Goal: Transaction & Acquisition: Purchase product/service

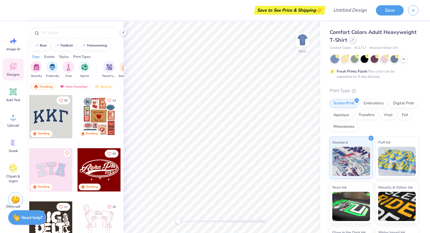
click at [352, 39] on icon at bounding box center [353, 39] width 3 height 3
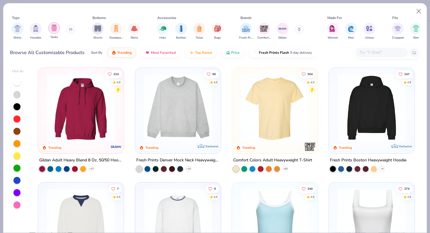
click at [54, 27] on img "filter for Tanks" at bounding box center [54, 28] width 6 height 7
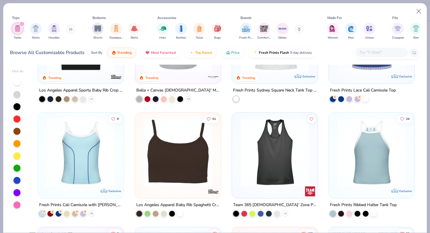
scroll to position [294, 0]
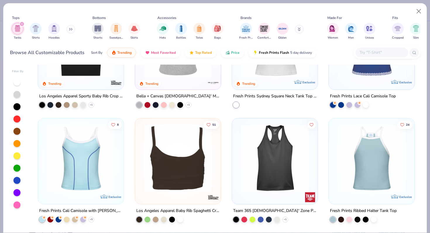
click at [141, 157] on img at bounding box center [104, 158] width 74 height 68
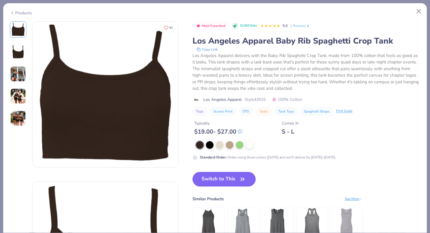
click at [18, 13] on div "Products" at bounding box center [21, 13] width 22 height 6
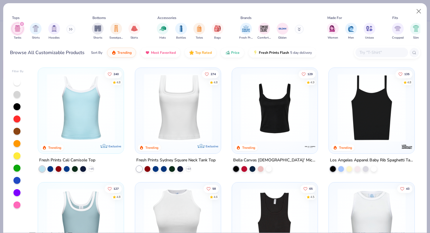
click at [265, 122] on img at bounding box center [275, 108] width 74 height 68
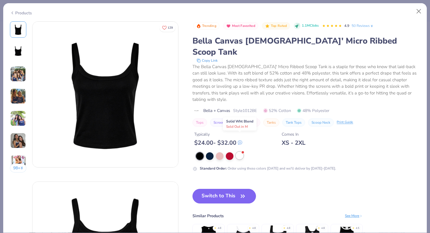
click at [241, 152] on div at bounding box center [240, 156] width 8 height 8
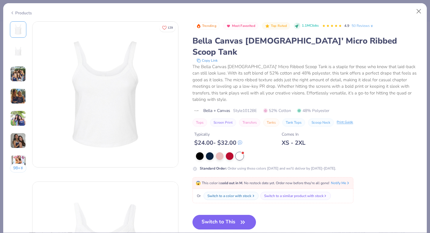
click at [232, 194] on div "Switch to a color with stock" at bounding box center [230, 196] width 44 height 5
click at [231, 215] on button "Switch to This" at bounding box center [225, 222] width 64 height 15
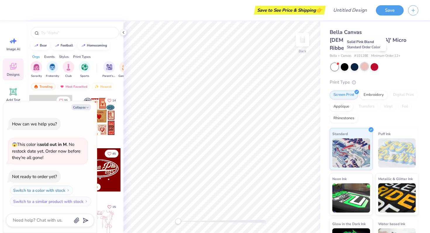
click at [363, 63] on div at bounding box center [365, 67] width 8 height 8
click at [352, 63] on div at bounding box center [355, 67] width 8 height 8
click at [343, 63] on div at bounding box center [345, 67] width 8 height 8
click at [334, 63] on div at bounding box center [335, 67] width 8 height 8
click at [368, 63] on div at bounding box center [365, 67] width 8 height 8
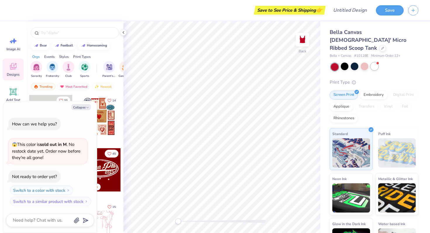
click at [373, 63] on div at bounding box center [375, 67] width 8 height 8
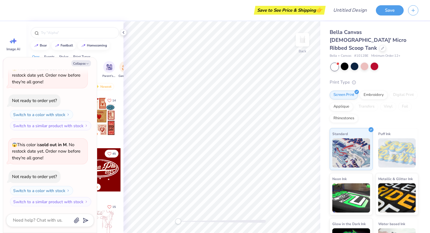
click at [350, 63] on div at bounding box center [375, 67] width 88 height 8
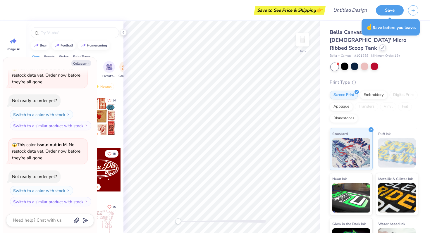
click at [382, 46] on icon at bounding box center [383, 47] width 3 height 3
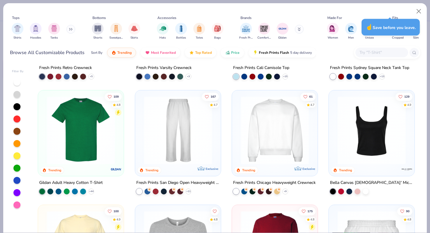
scroll to position [183, 0]
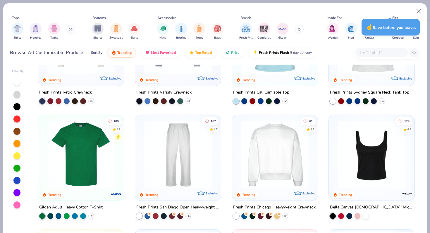
click at [286, 100] on icon at bounding box center [285, 101] width 5 height 5
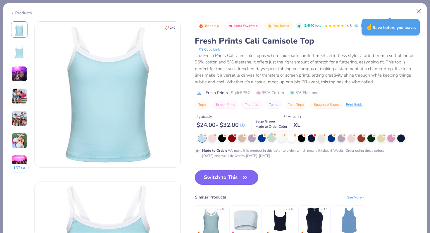
click at [273, 138] on div at bounding box center [272, 138] width 8 height 8
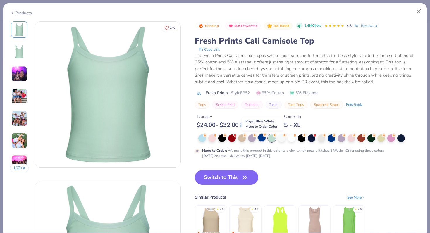
click at [263, 137] on div at bounding box center [262, 138] width 8 height 8
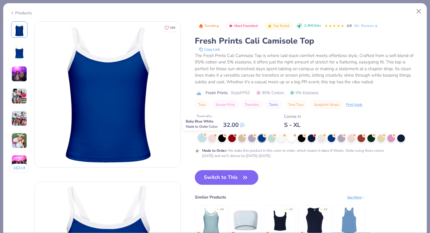
click at [204, 136] on circle at bounding box center [205, 135] width 4 height 4
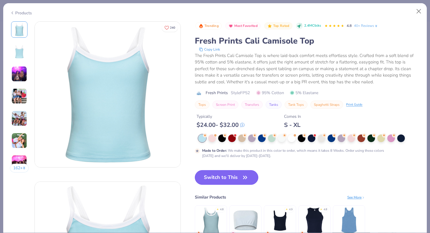
click at [227, 175] on button "Switch to This" at bounding box center [227, 177] width 64 height 15
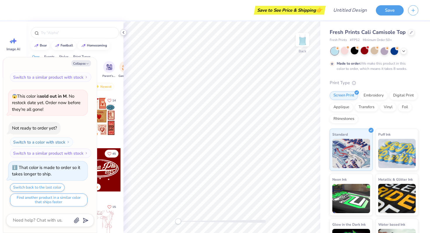
click at [124, 32] on icon at bounding box center [123, 32] width 5 height 5
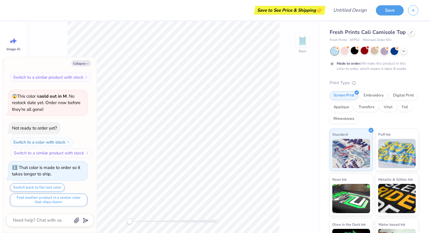
click at [49, 152] on button "Switch to a similar product with stock" at bounding box center [51, 153] width 81 height 9
type textarea "x"
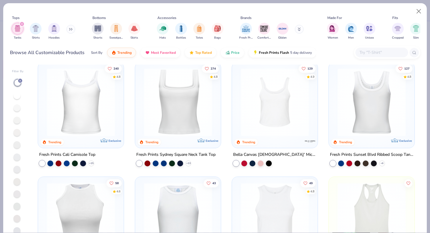
scroll to position [4, 0]
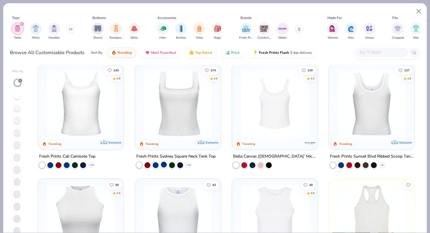
click at [165, 165] on div at bounding box center [164, 165] width 6 height 6
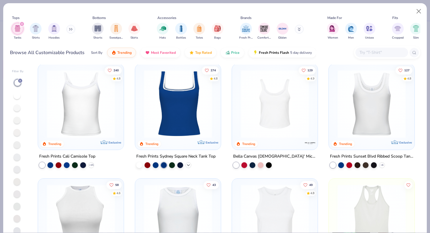
click at [188, 166] on polyline at bounding box center [188, 165] width 2 height 1
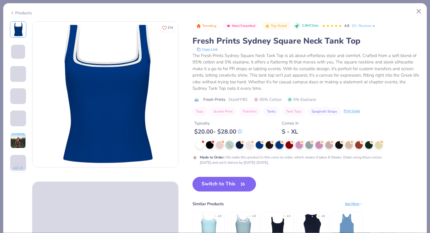
click at [230, 145] on div at bounding box center [230, 145] width 8 height 8
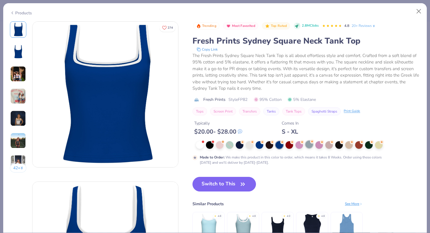
click at [308, 144] on div at bounding box center [310, 145] width 8 height 8
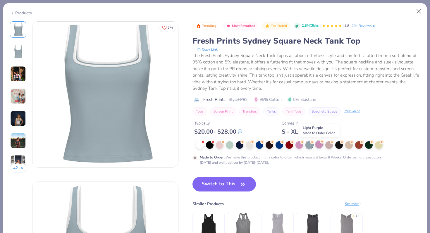
click at [323, 146] on div at bounding box center [320, 145] width 8 height 8
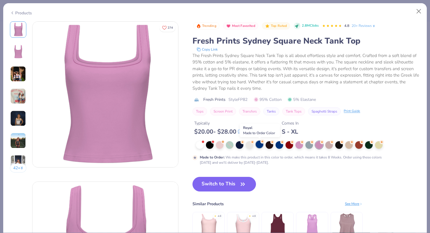
click at [262, 144] on div at bounding box center [260, 145] width 8 height 8
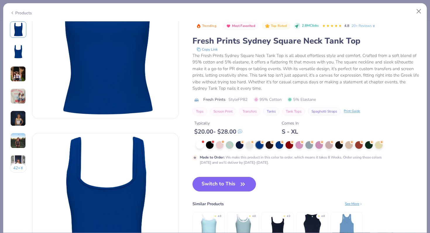
scroll to position [50, 0]
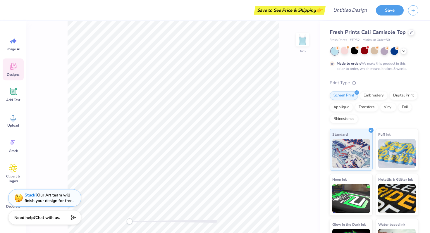
click at [15, 73] on span "Designs" at bounding box center [13, 74] width 13 height 5
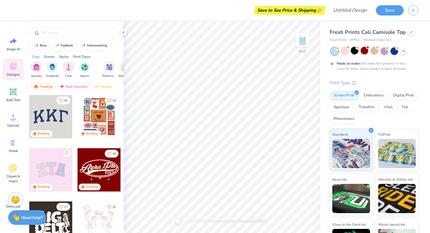
click at [15, 72] on div "Designs" at bounding box center [13, 70] width 21 height 22
